Goal: Transaction & Acquisition: Purchase product/service

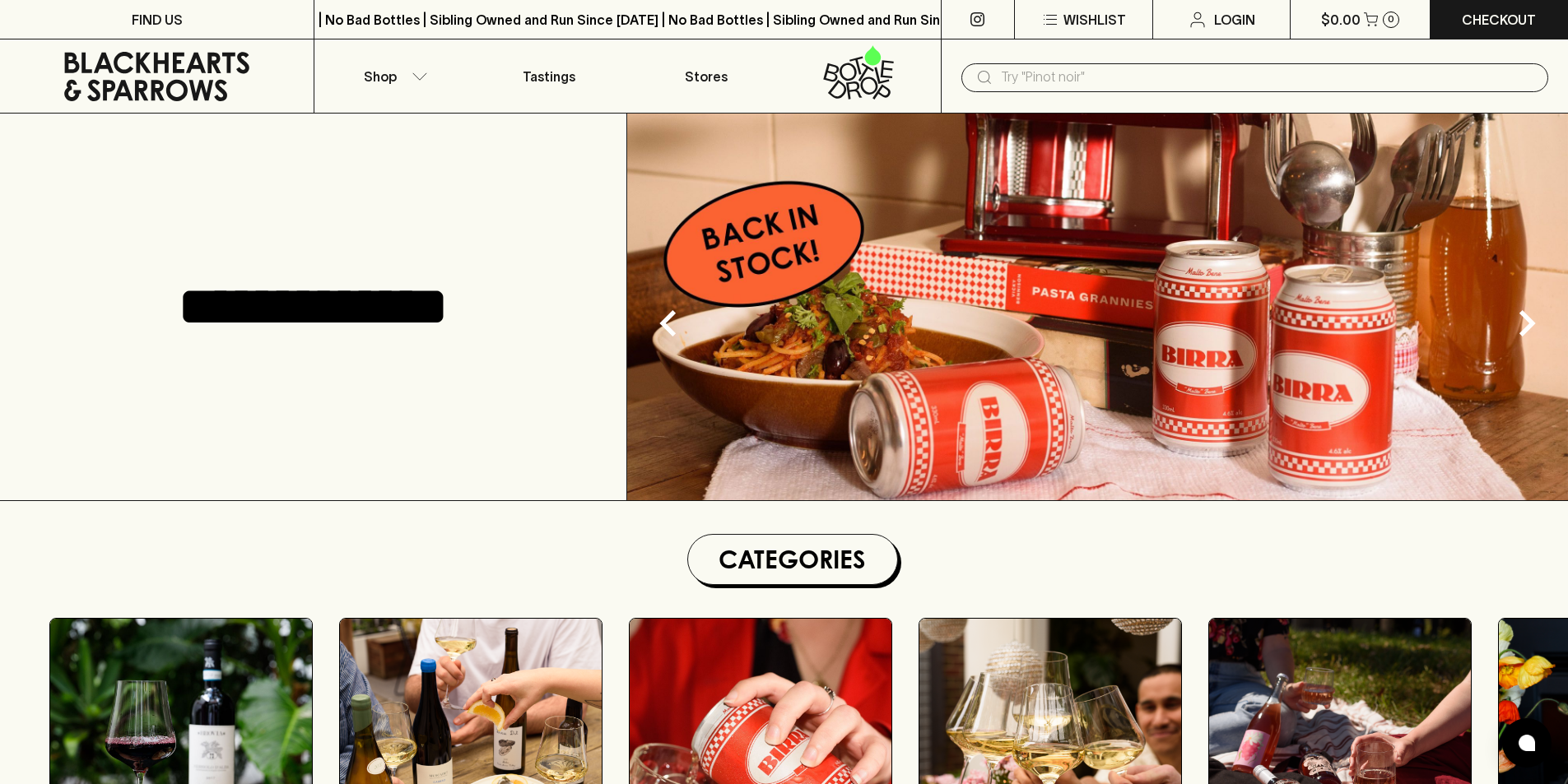
click at [1059, 76] on input "text" at bounding box center [1267, 77] width 534 height 27
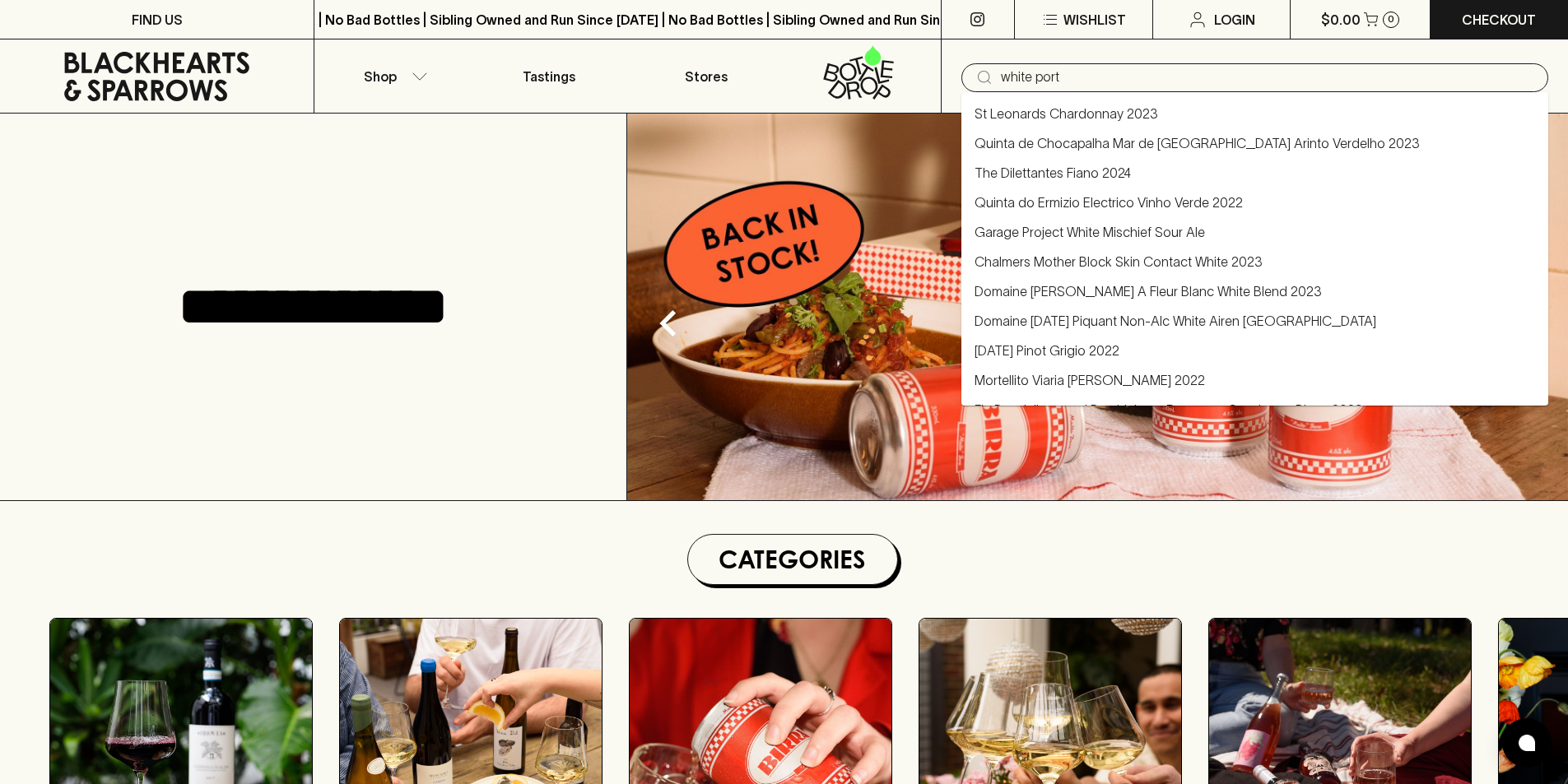
click at [1242, 141] on link "Quinta de Chocapalha Mar de [GEOGRAPHIC_DATA] Arinto Verdelho 2023" at bounding box center [1197, 143] width 445 height 20
type input "Quinta de Chocapalha Mar de [GEOGRAPHIC_DATA] Arinto Verdelho 2023"
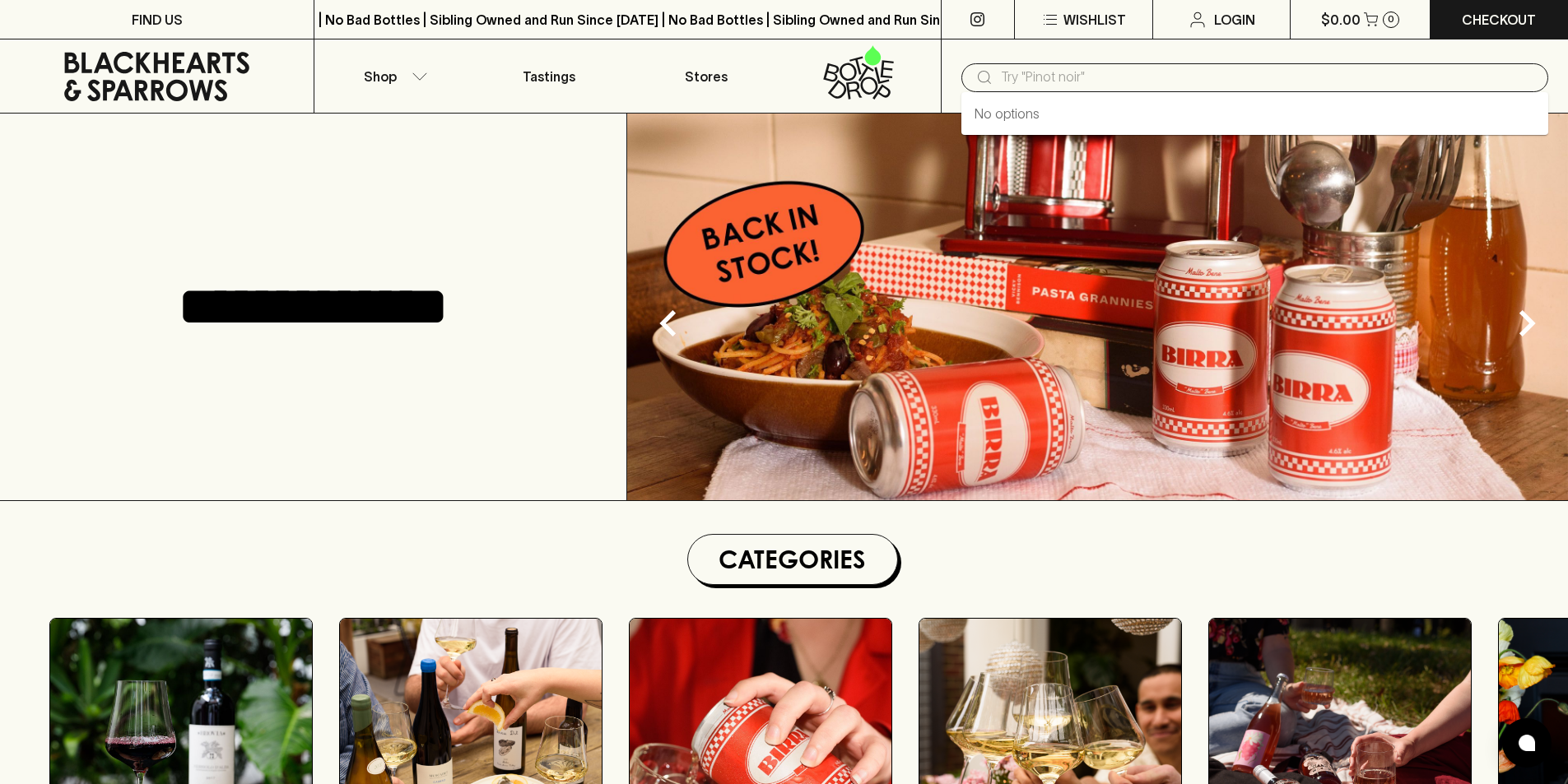
click at [1098, 79] on input "text" at bounding box center [1267, 77] width 534 height 27
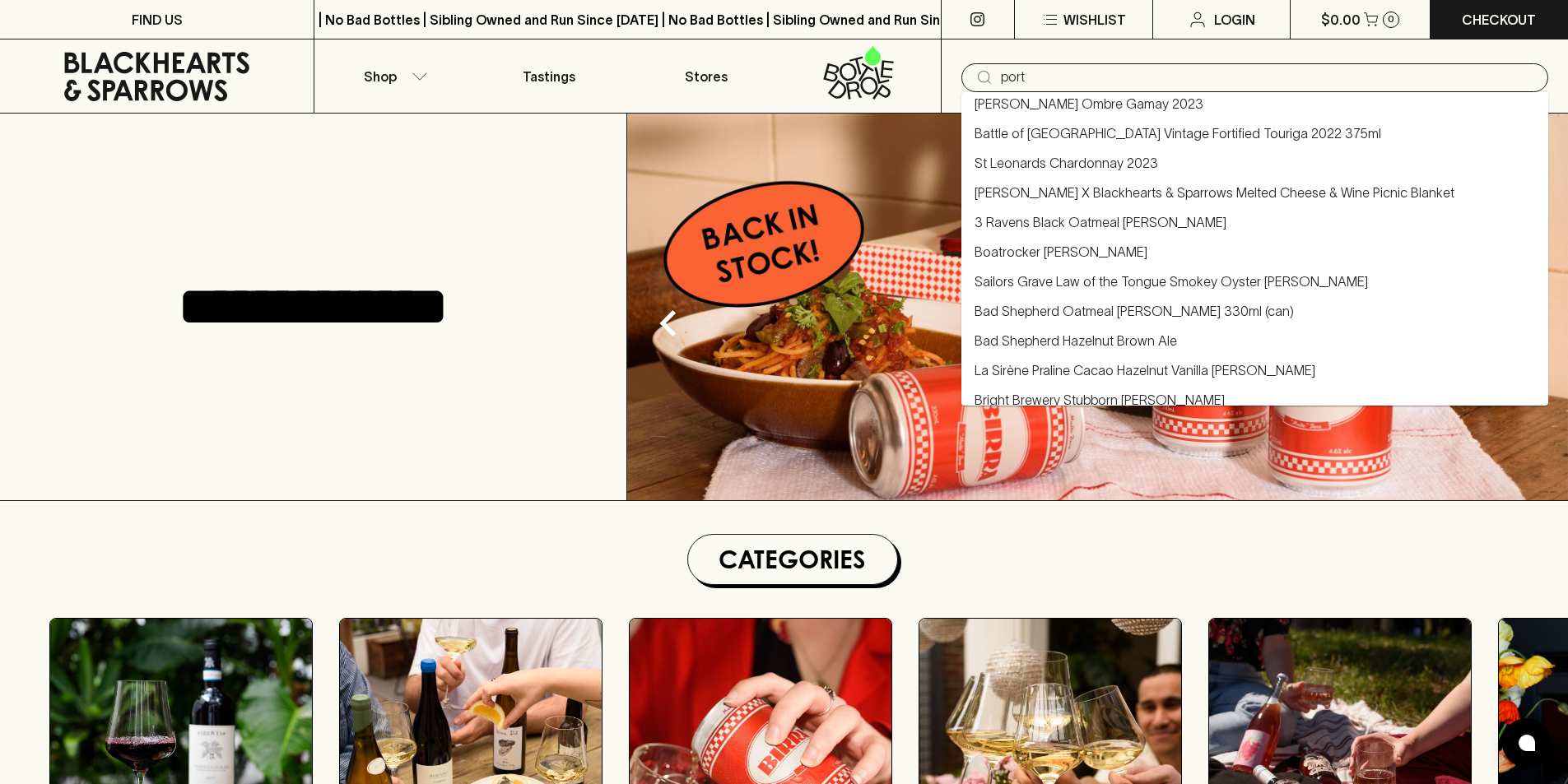
scroll to position [292, 0]
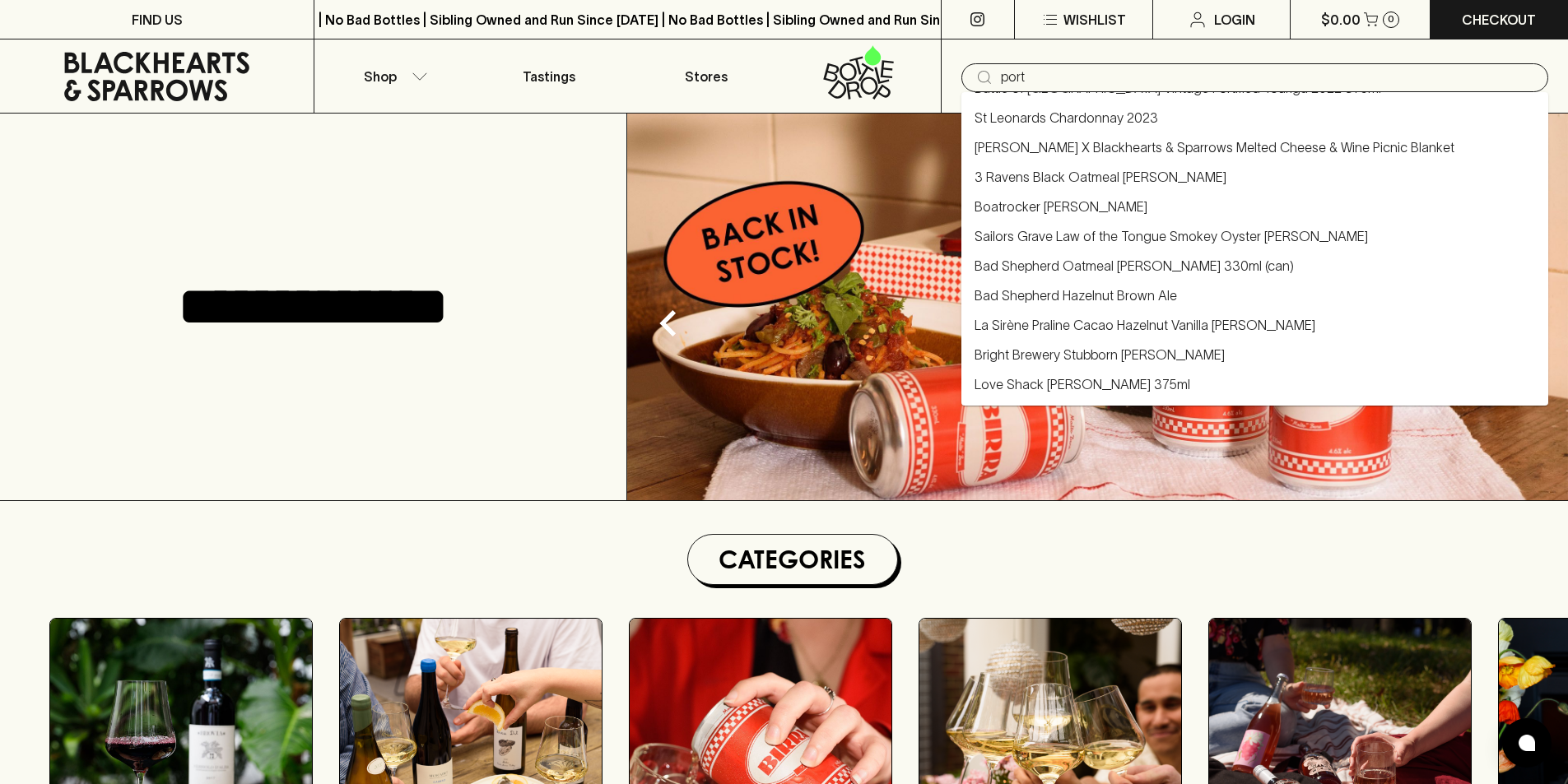
click at [1197, 234] on link "Sailors Grave Law of the Tongue Smokey Oyster [PERSON_NAME]" at bounding box center [1171, 236] width 393 height 20
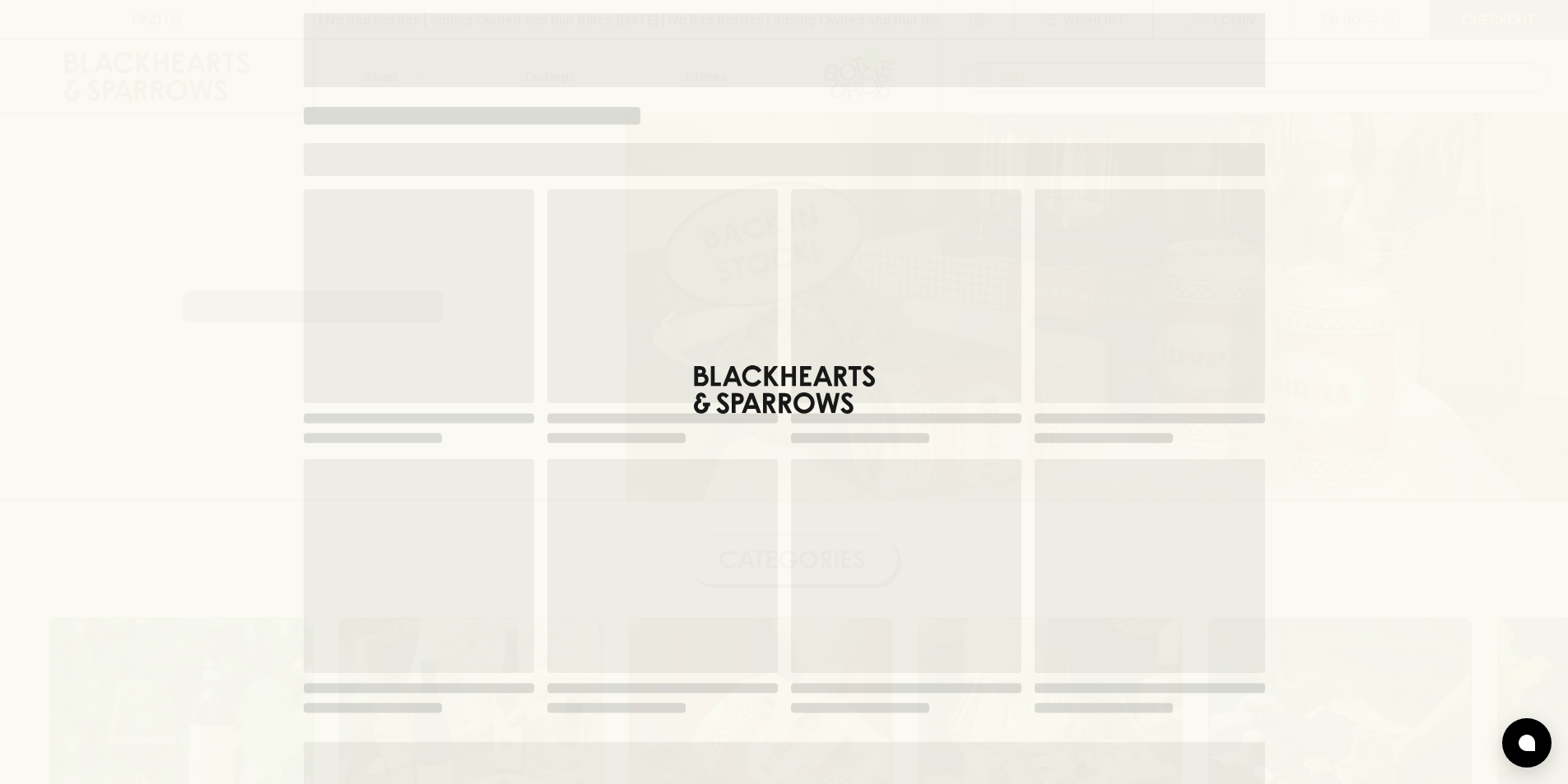
type input "Sailors Grave Law of the Tongue Smokey Oyster [PERSON_NAME]"
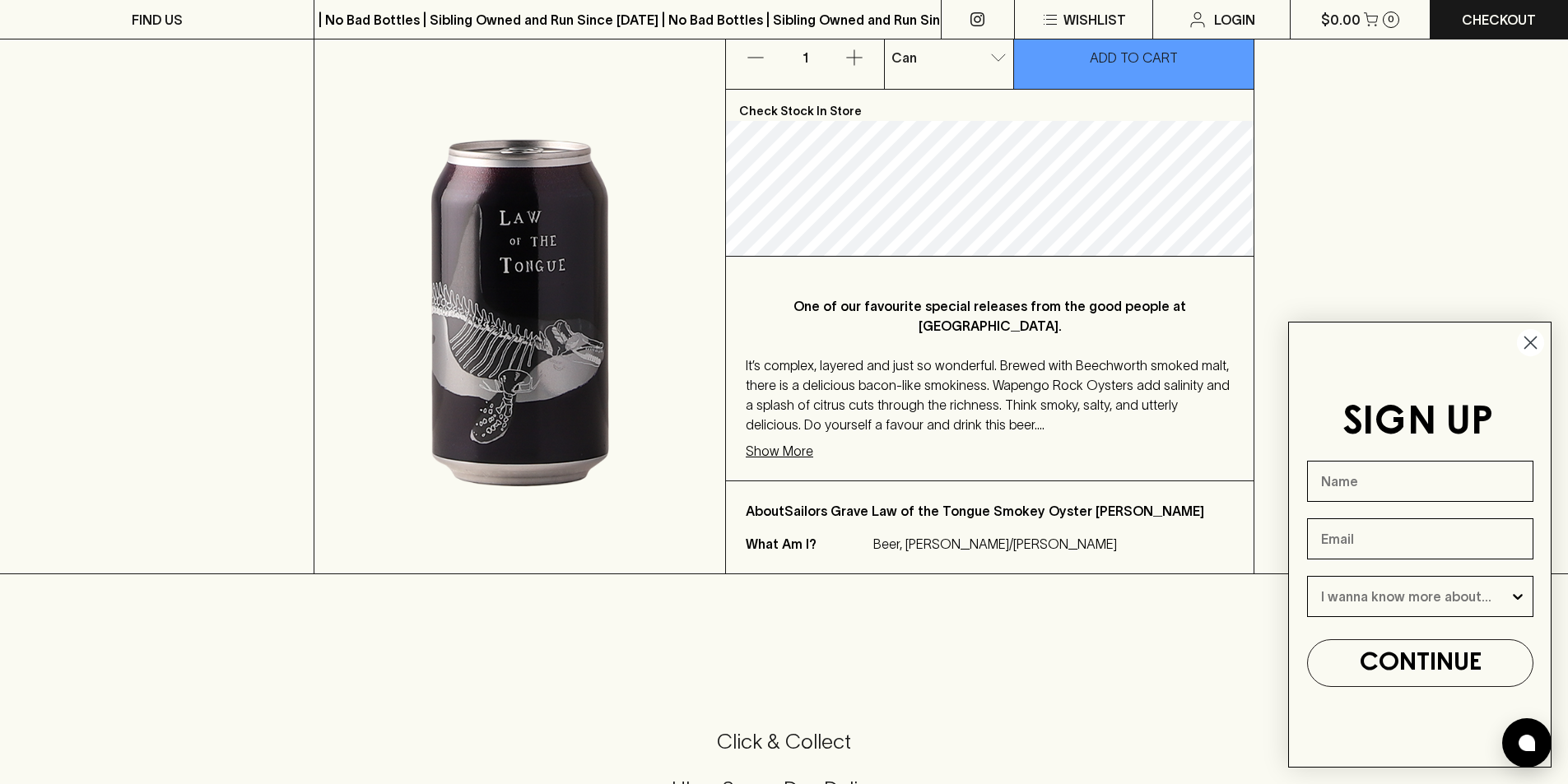
scroll to position [329, 0]
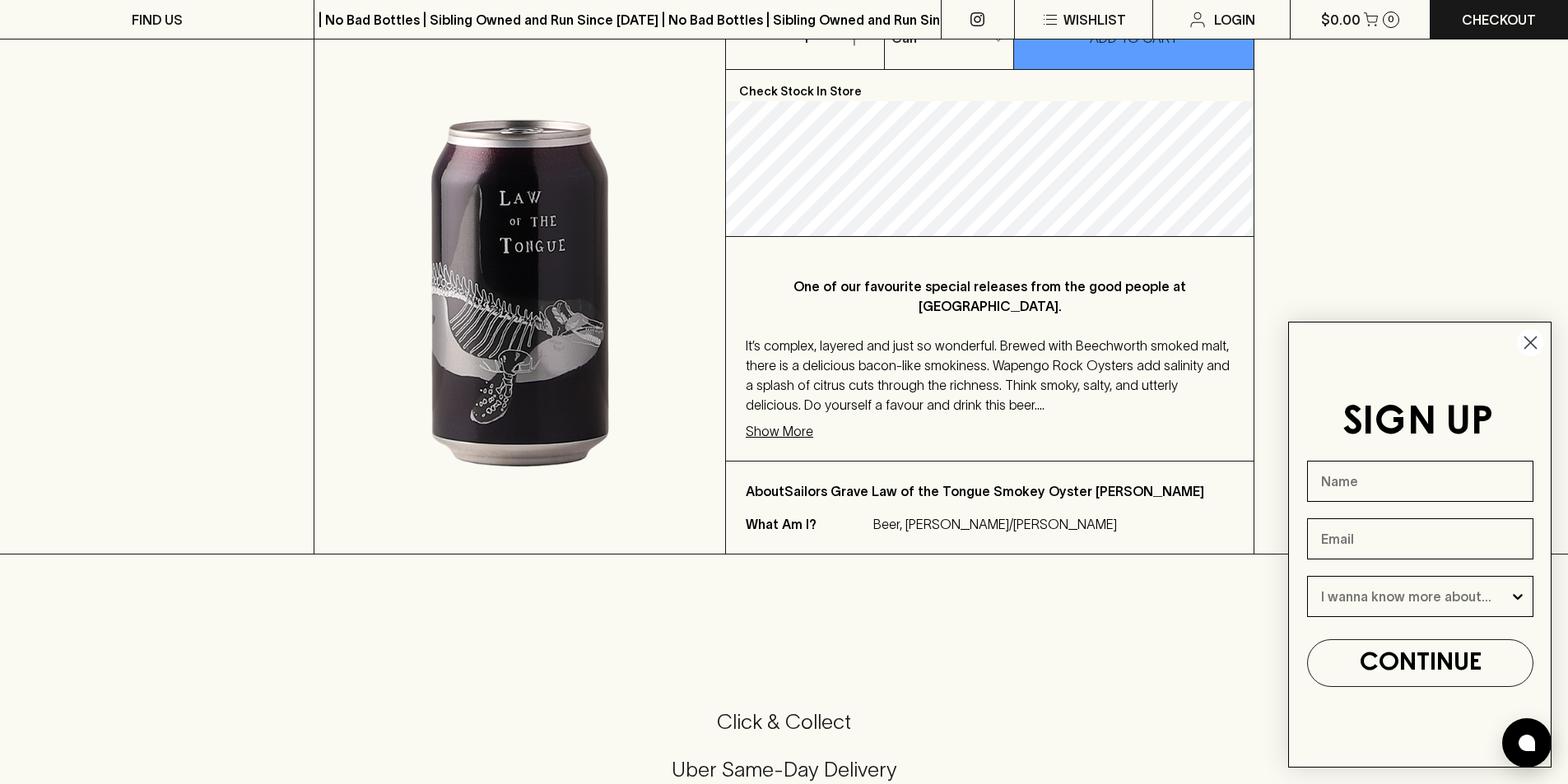
click at [782, 421] on p "Show More" at bounding box center [780, 431] width 68 height 20
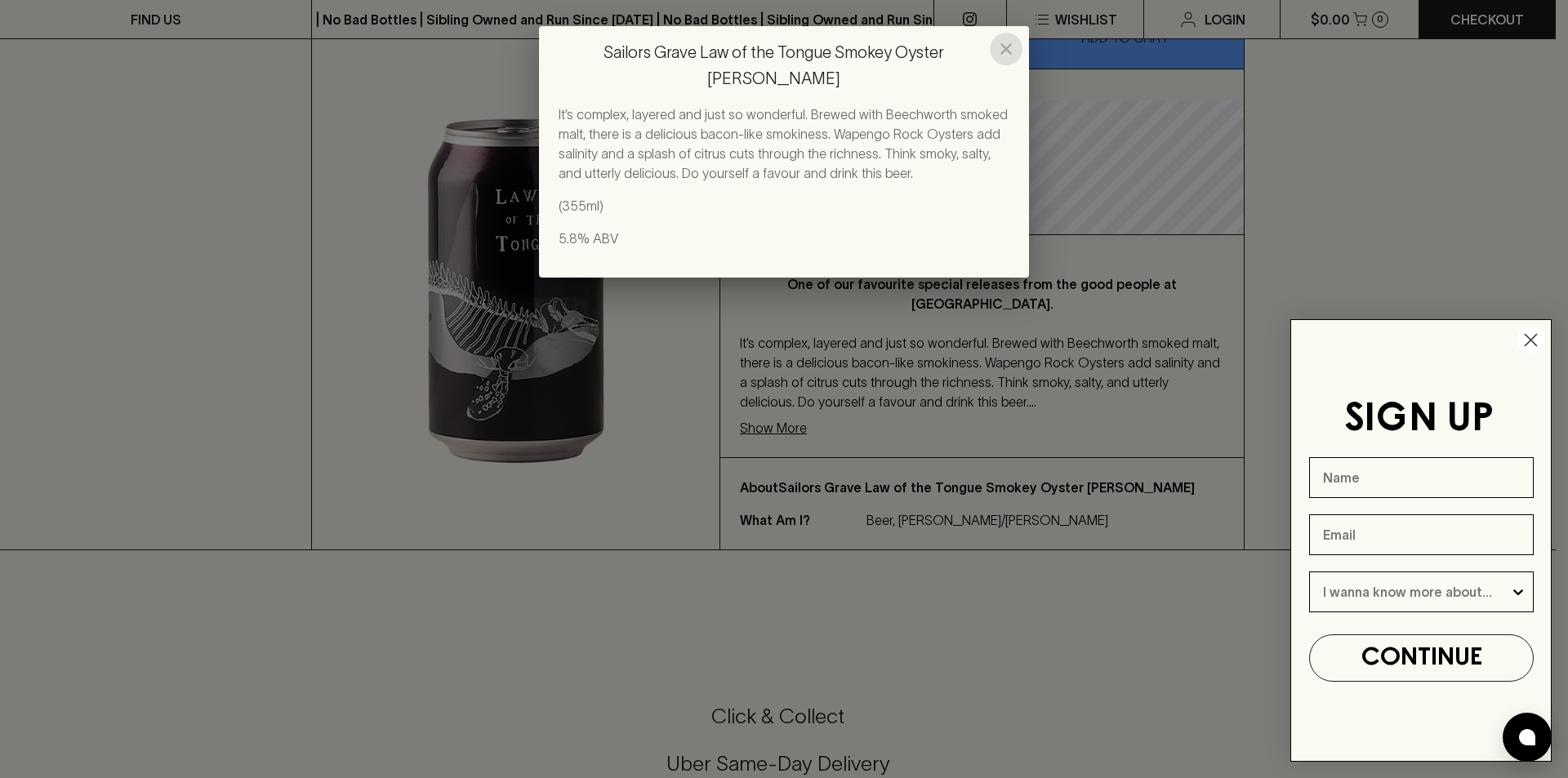
click at [1002, 44] on icon "close" at bounding box center [1006, 49] width 11 height 11
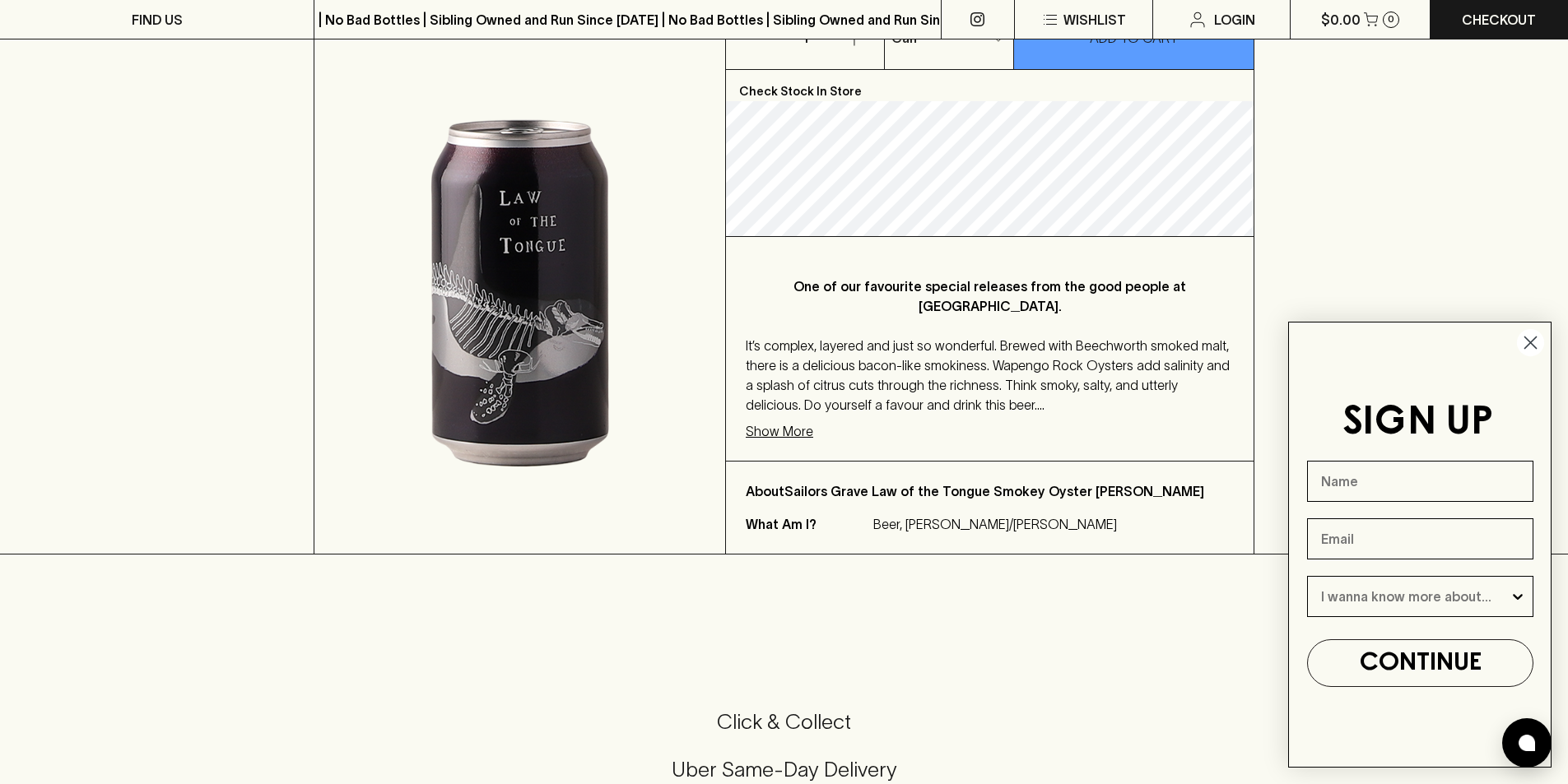
click at [1532, 336] on circle "Close dialog" at bounding box center [1530, 343] width 28 height 28
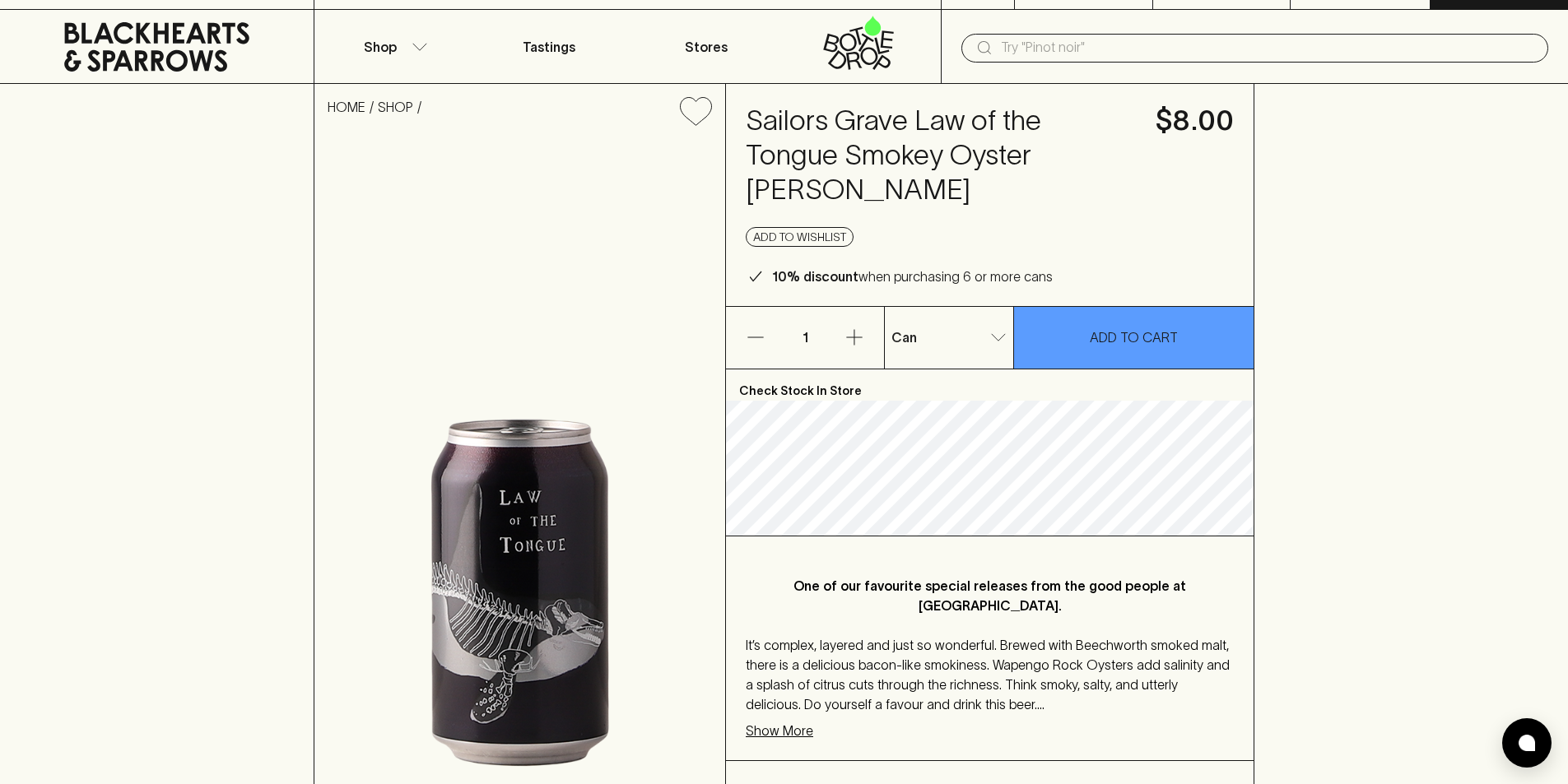
scroll to position [0, 0]
